Goal: Task Accomplishment & Management: Manage account settings

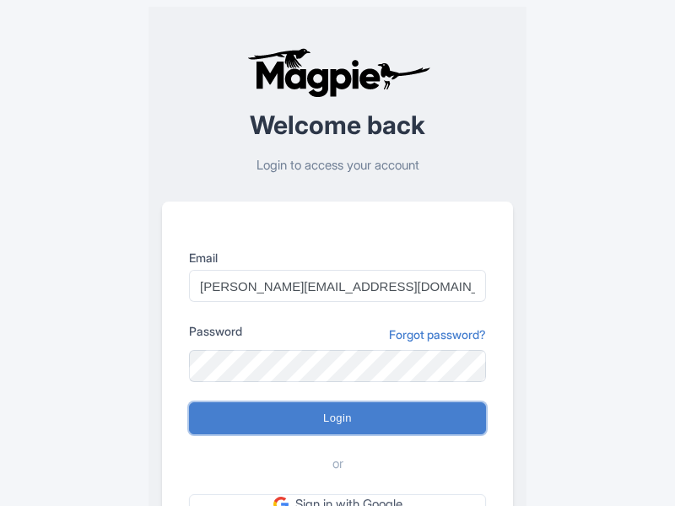
click at [338, 419] on input "Login" at bounding box center [337, 419] width 297 height 32
type input "Logging in..."
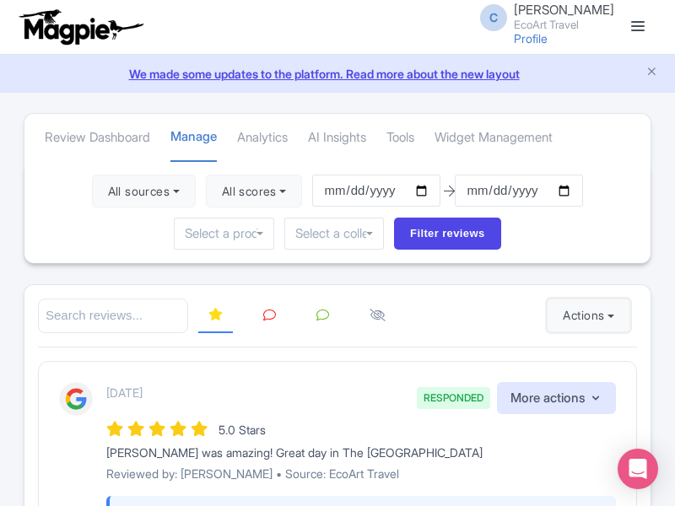
click at [585, 316] on button "Actions" at bounding box center [589, 316] width 84 height 34
click at [0, 0] on link "Import new reviews" at bounding box center [0, 0] width 0 height 0
